Goal: Communication & Community: Answer question/provide support

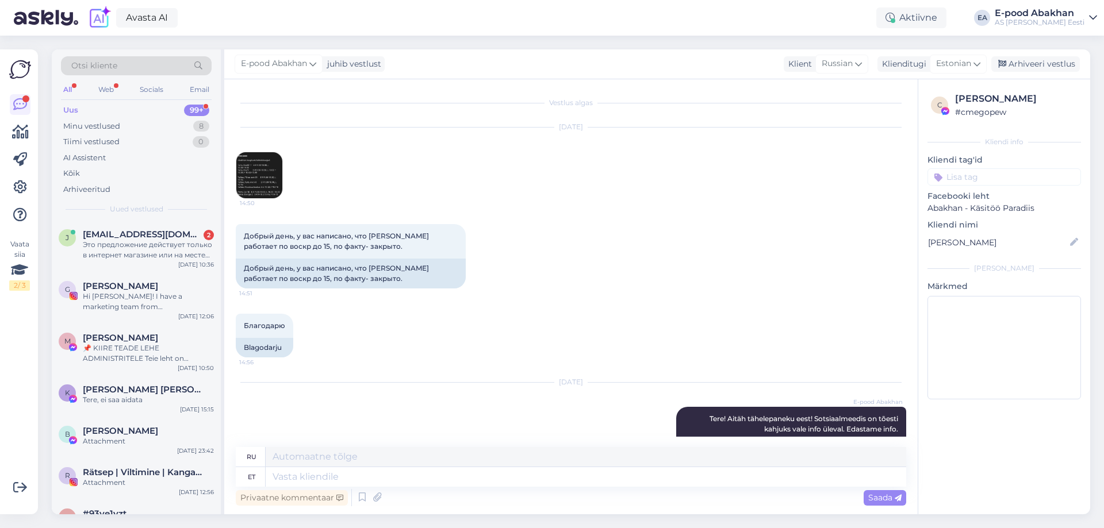
click at [177, 259] on div "Это предложение действует только в интернет магазине или на месте тоже?" at bounding box center [148, 250] width 131 height 21
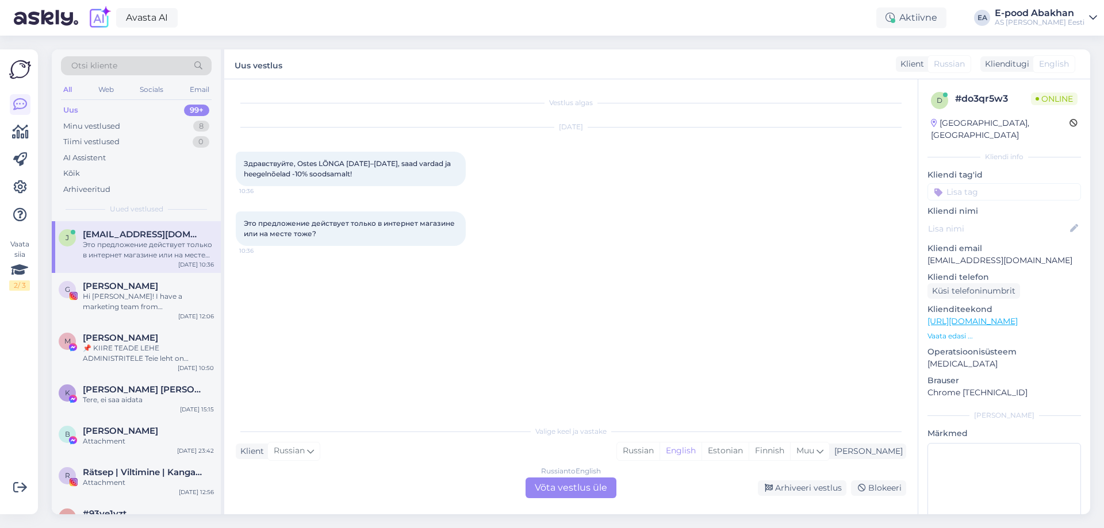
click at [581, 489] on div "Russian to English Võta vestlus üle" at bounding box center [570, 488] width 91 height 21
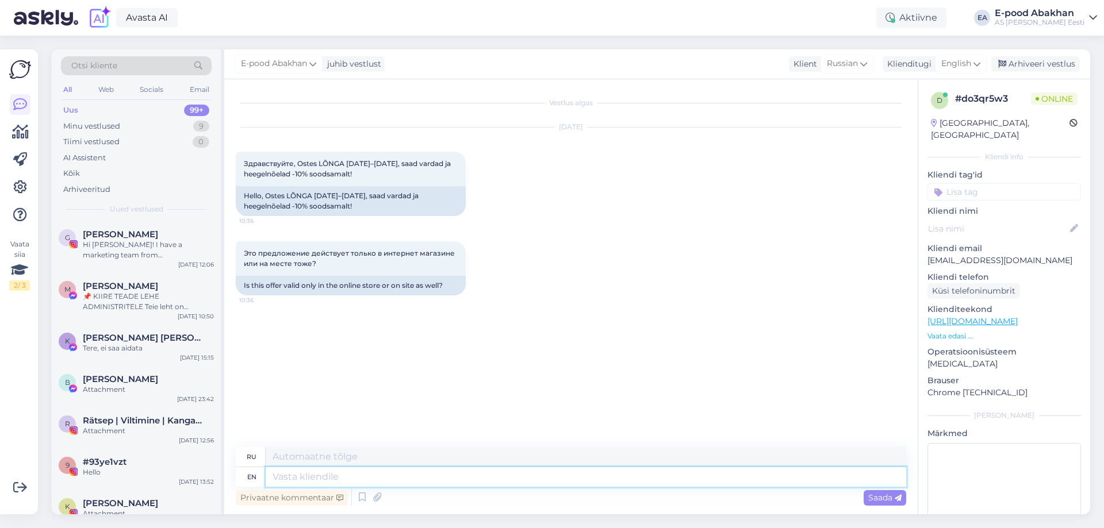
click at [531, 481] on textarea at bounding box center [586, 477] width 640 height 20
click at [970, 57] on div "English" at bounding box center [961, 64] width 52 height 18
drag, startPoint x: 935, startPoint y: 110, endPoint x: 887, endPoint y: 140, distance: 56.0
click at [935, 111] on link "Estonian" at bounding box center [934, 115] width 126 height 18
click at [312, 476] on textarea at bounding box center [586, 477] width 640 height 20
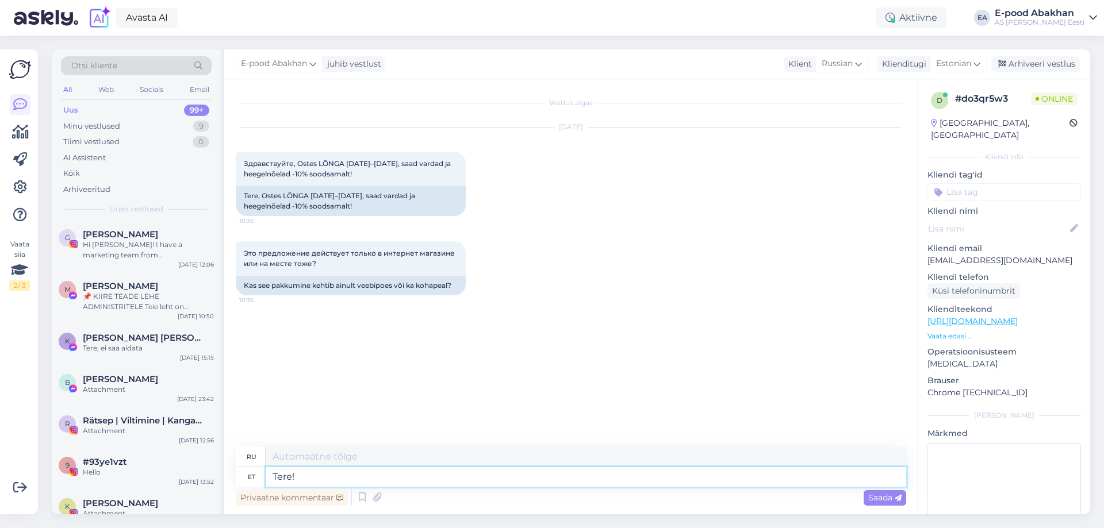
type textarea "Tere!"
type textarea "Привет!"
type textarea "Tere! See"
type textarea "Привет! Это"
type textarea "Tere! See pakkumine k"
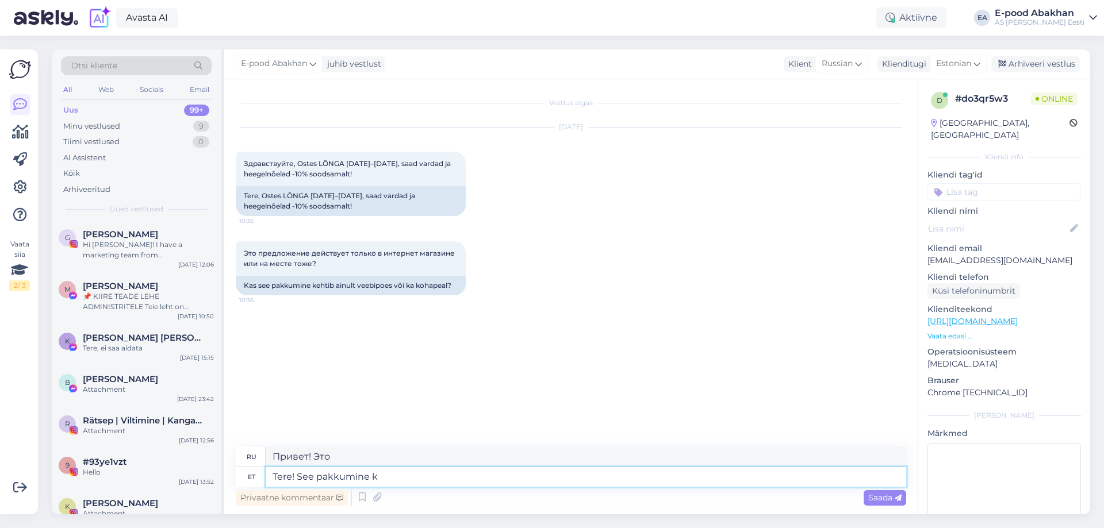
type textarea "Привет! Это предложение"
type textarea "Tere! See pakkumine kehtib"
type textarea "Здравствуйте! Это предложение действительно."
type textarea "Tere! See pakkumine kehtib nii"
type textarea "Здравствуйте! Это предложение действительно для:"
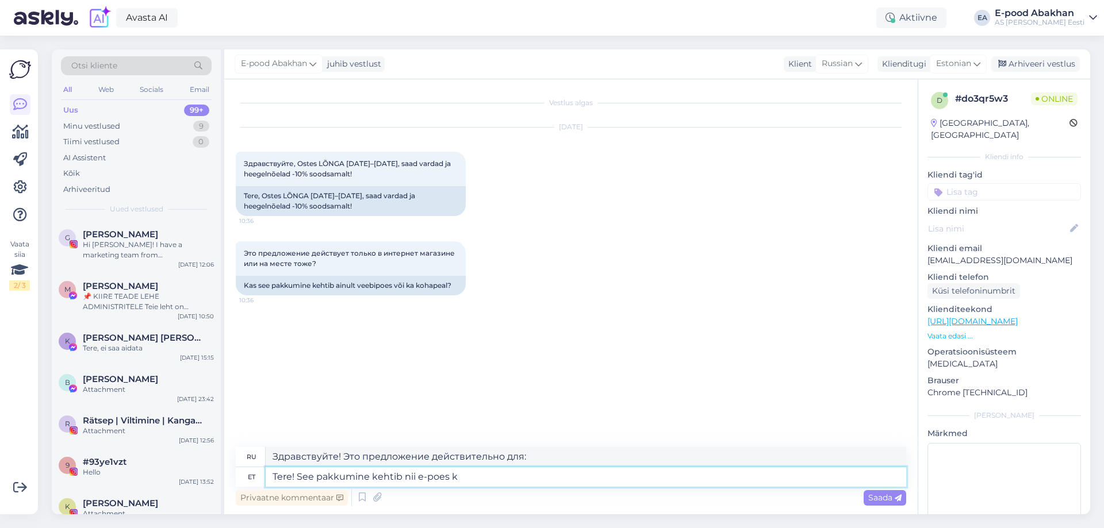
type textarea "Tere! See pakkumine kehtib nii e-poes ku"
type textarea "Здравствуйте! Это предложение действительно как в интернет-магазине, так и в др…"
type textarea "Tere! See pakkumine kehtib nii e-poes kui ka"
type textarea "Здравствуйте! Данное предложение действительно как в интернет-магазине, так и в"
type textarea "Tere! See pakkumine kehtib nii e-poes kui ka kauplustes k"
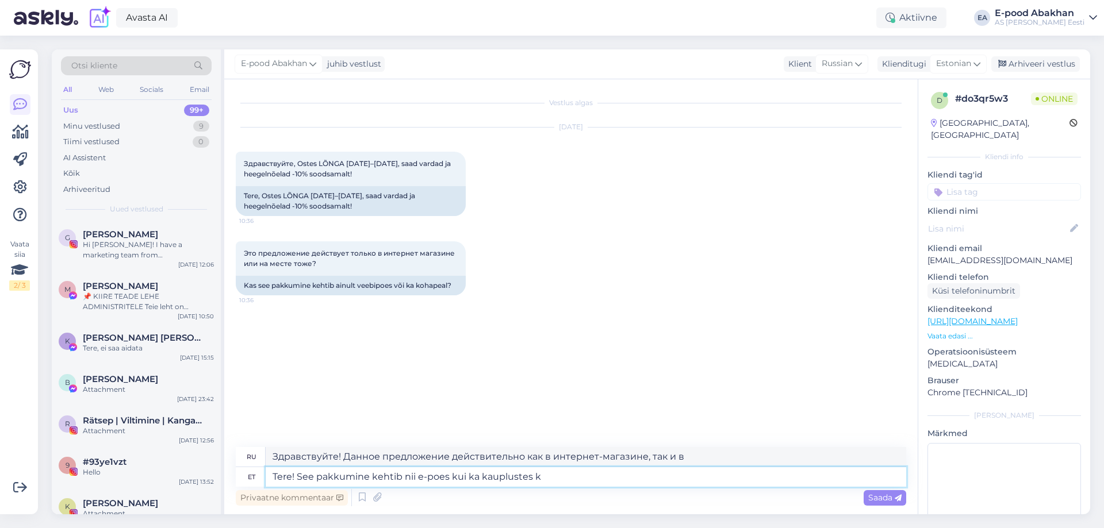
type textarea "Здравствуйте! Это предложение действительно как в интернете, так и в магазинах."
type textarea "Tere! See pakkumine kehtib nii e-poes kui ka kauplustes kohapeal"
drag, startPoint x: 311, startPoint y: 253, endPoint x: 348, endPoint y: 256, distance: 36.9
click at [348, 256] on span "Это предложение действует только в интернет магазине или на месте тоже?" at bounding box center [350, 258] width 213 height 19
copy span "действует"
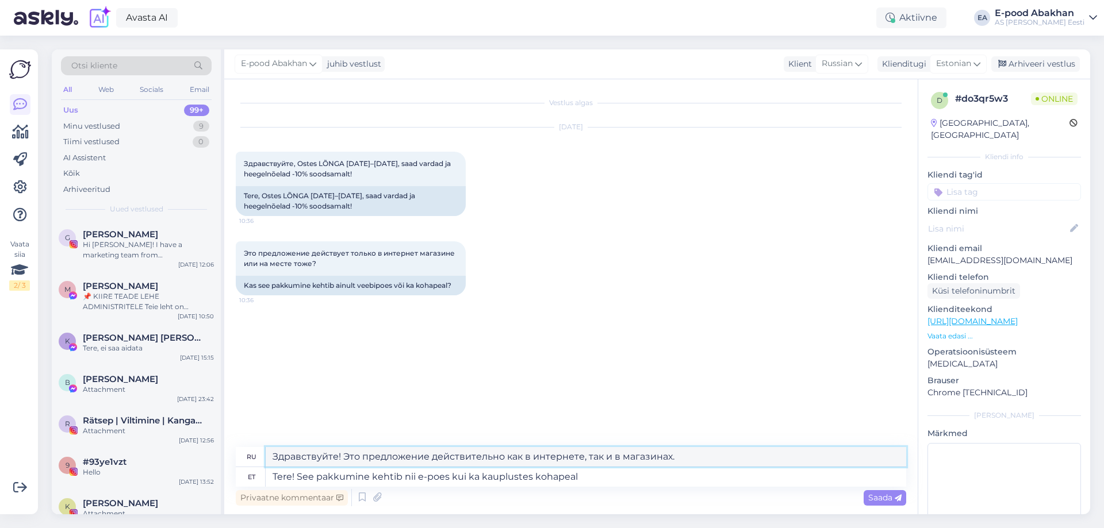
drag, startPoint x: 434, startPoint y: 456, endPoint x: 500, endPoint y: 457, distance: 66.1
click at [500, 457] on textarea "Здравствуйте! Это предложение действительно как в интернете, так и в магазинах." at bounding box center [586, 457] width 640 height 20
paste textarea "действует"
click at [556, 455] on textarea "Здравствуйте! Это предложение действует как в интернете, так и в магазинах." at bounding box center [586, 457] width 640 height 20
drag, startPoint x: 420, startPoint y: 254, endPoint x: 451, endPoint y: 256, distance: 31.7
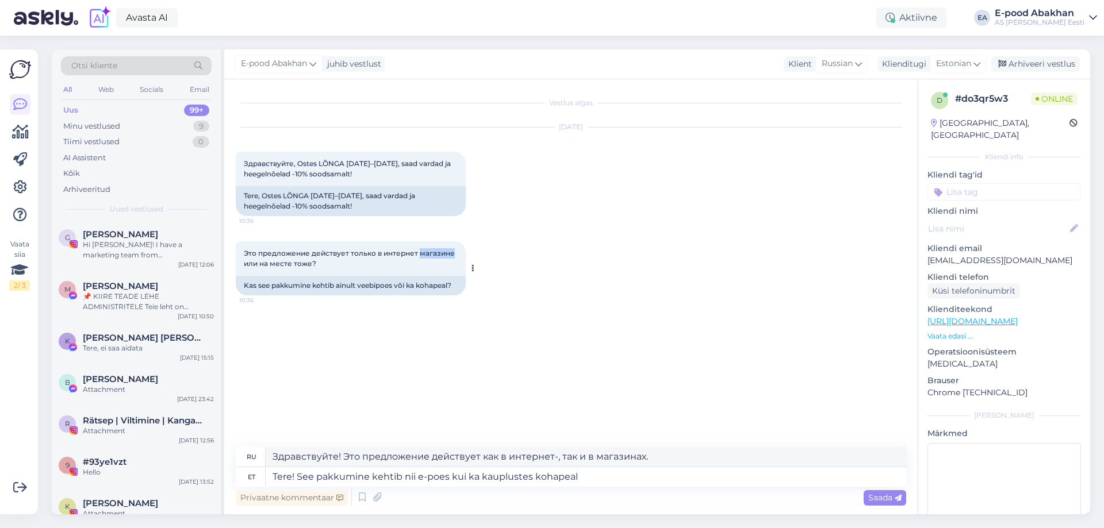
click at [451, 256] on span "Это предложение действует только в интернет магазине или на месте тоже?" at bounding box center [350, 258] width 213 height 19
copy span "магазине"
click at [555, 455] on textarea "Здравствуйте! Это предложение действует как в интернет-, так и в магазинах." at bounding box center [586, 457] width 640 height 20
paste textarea "магазине"
click at [633, 474] on textarea "Tere! See pakkumine kehtib nii e-poes kui ka kauplustes kohapeal" at bounding box center [586, 477] width 640 height 20
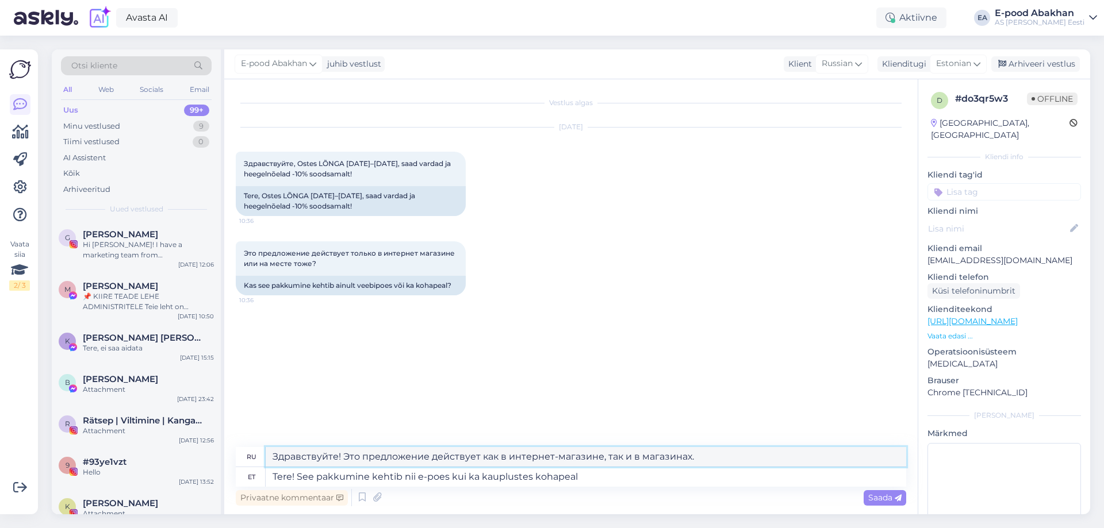
click at [640, 459] on textarea "Здравствуйте! Это предложение действует как в интернет-магазине, так и в магази…" at bounding box center [586, 457] width 640 height 20
click at [639, 455] on textarea "Здравствуйте! Это предложение действует как в интернет-магазине, так и в магази…" at bounding box center [586, 457] width 640 height 20
drag, startPoint x: 639, startPoint y: 456, endPoint x: 770, endPoint y: 455, distance: 131.1
click at [770, 455] on textarea "Здравствуйте! Это предложение действует как в интернет-магазине, так и в обычны…" at bounding box center [586, 457] width 640 height 20
type textarea "Здравствуйте! Это предложение действует как в интернет-магазине, так и в обычны…"
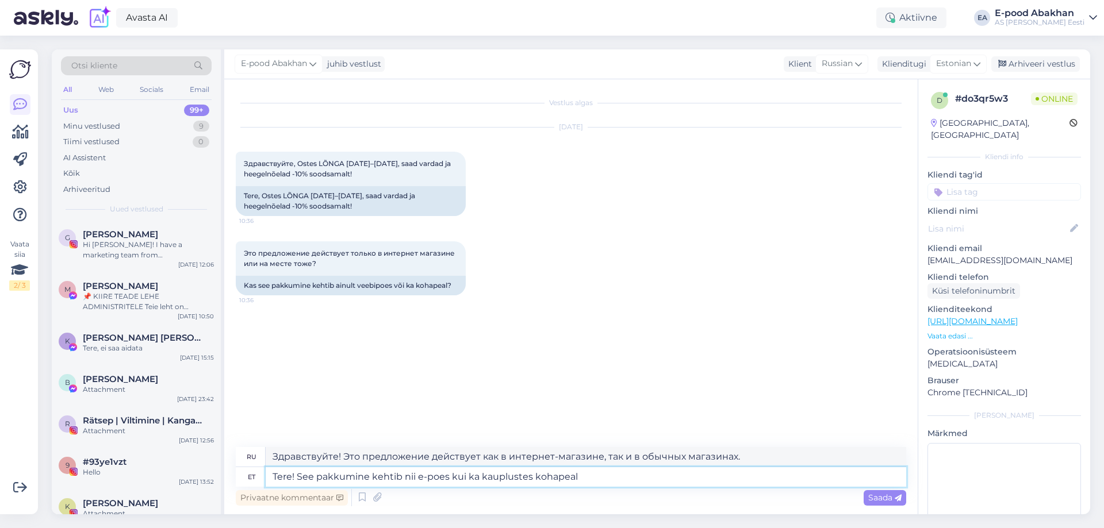
click at [802, 473] on textarea "Tere! See pakkumine kehtib nii e-poes kui ka kauplustes kohapeal" at bounding box center [586, 477] width 640 height 20
click at [873, 498] on span "Saada" at bounding box center [884, 498] width 33 height 10
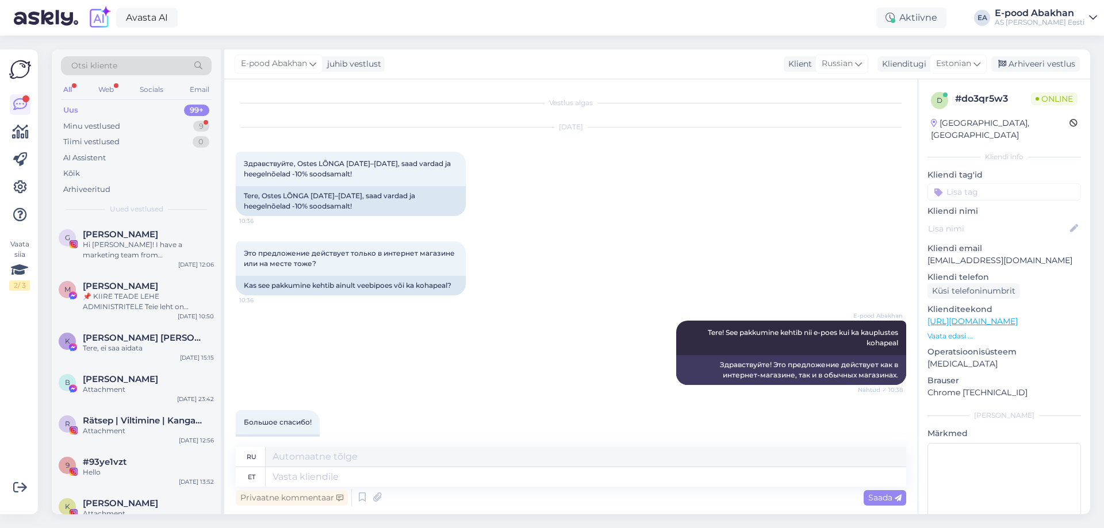
scroll to position [30, 0]
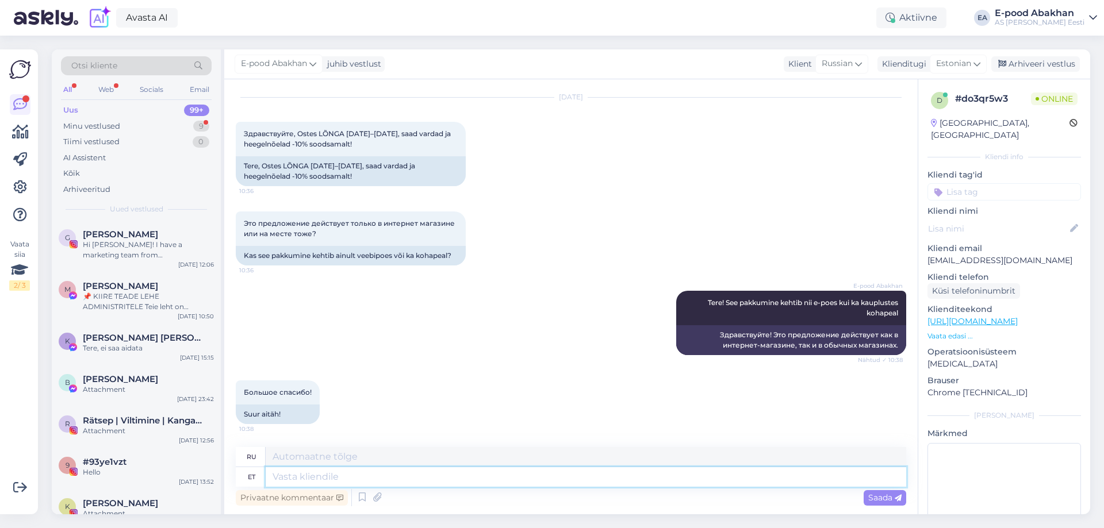
click at [343, 479] on textarea at bounding box center [586, 477] width 640 height 20
type textarea "Head"
type textarea "Хороший"
type textarea "Head p'[PERSON_NAME]!"
type textarea "Добрый день!"
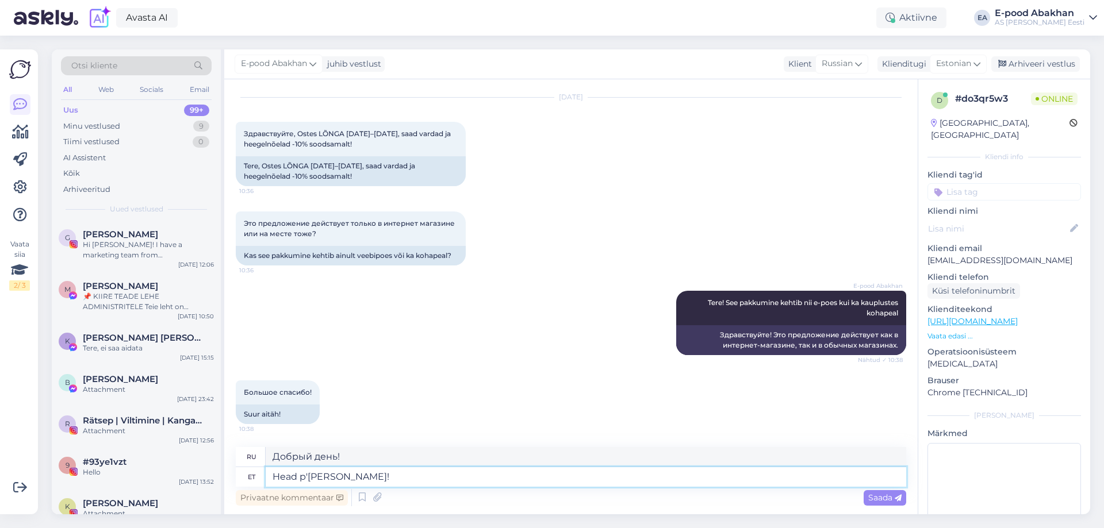
drag, startPoint x: 306, startPoint y: 477, endPoint x: 316, endPoint y: 479, distance: 10.0
click at [305, 478] on textarea "Head p'[PERSON_NAME]!" at bounding box center [586, 477] width 640 height 20
type textarea "Head peva!"
type textarea "Хорошего дня!"
type textarea "Head pöeva!"
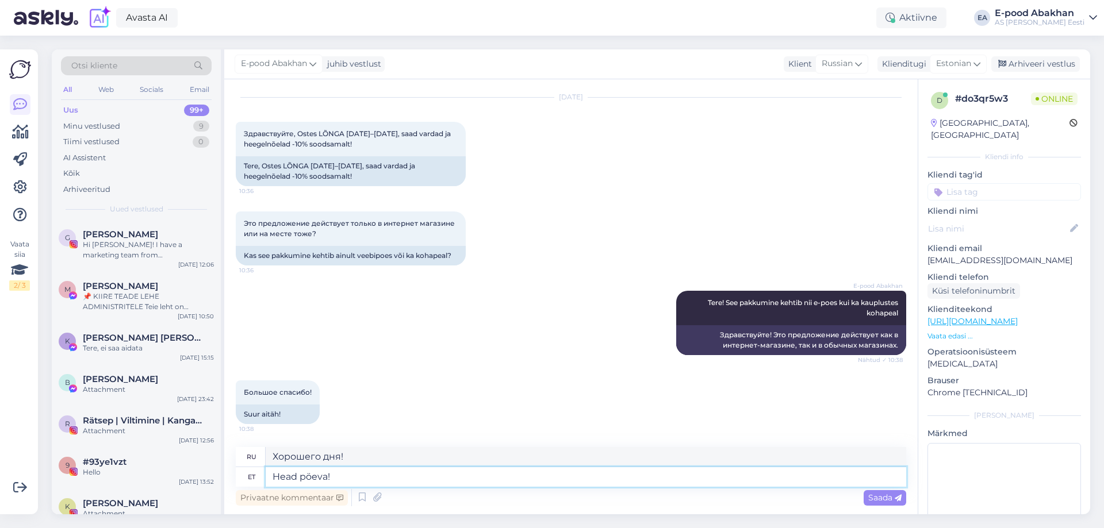
type textarea "Добрый день!"
click at [343, 474] on textarea "Head päeva!" at bounding box center [586, 477] width 640 height 20
type textarea "Head päeva!"
drag, startPoint x: 348, startPoint y: 458, endPoint x: 170, endPoint y: 458, distance: 178.2
click at [170, 458] on div "Otsi kliente All Web Socials Email Uus 99+ Minu vestlused 9 Tiimi vestlused 0 A…" at bounding box center [571, 281] width 1038 height 465
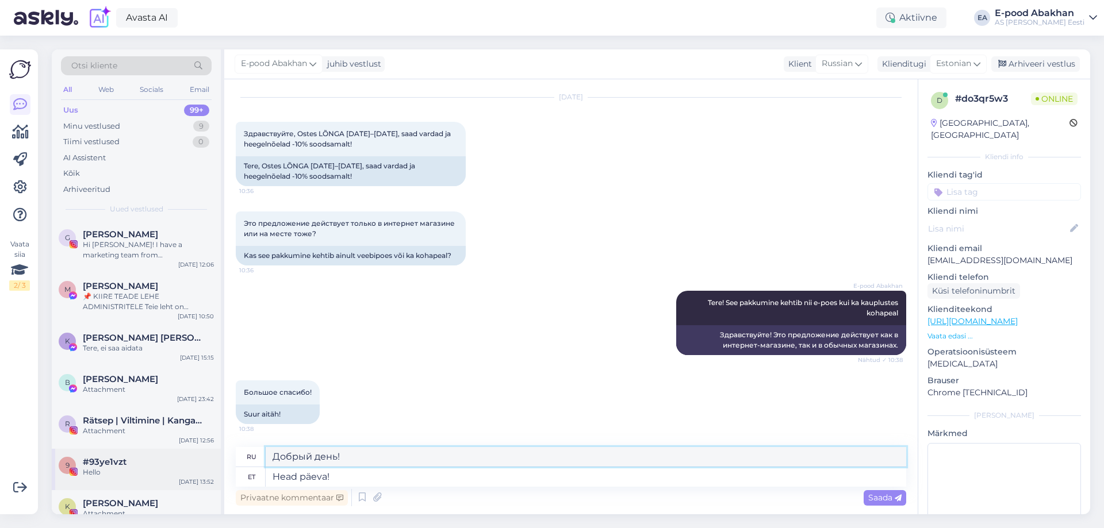
type textarea "З"
type textarea "Всего хорошего!"
